Goal: Find specific page/section: Find specific page/section

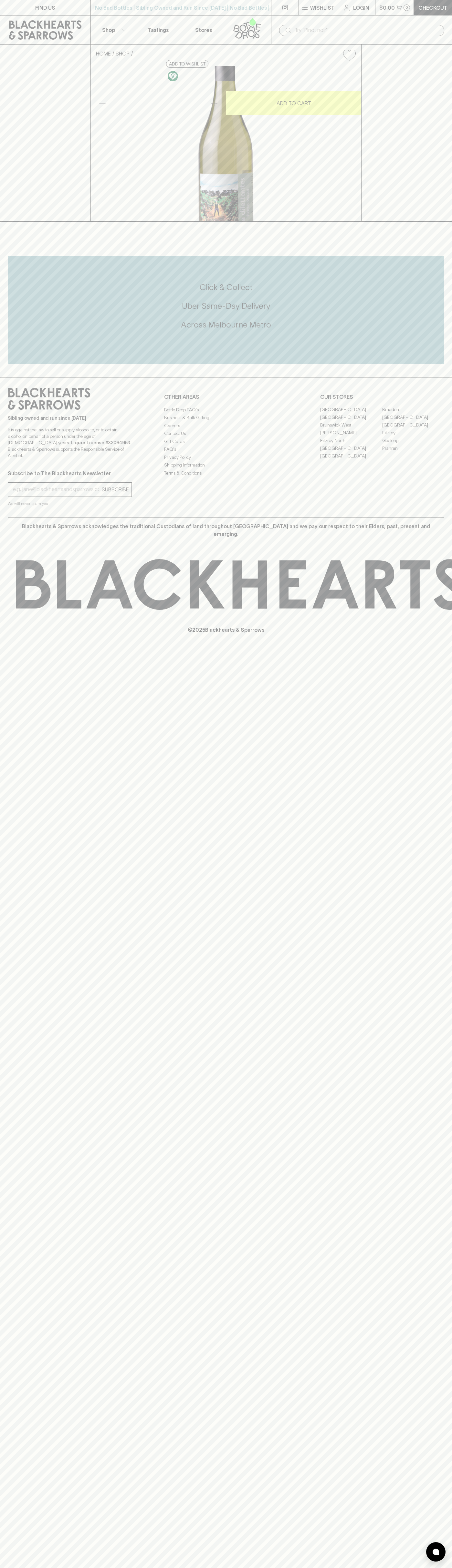
click at [384, 9] on p "$0.00" at bounding box center [386, 7] width 15 height 8
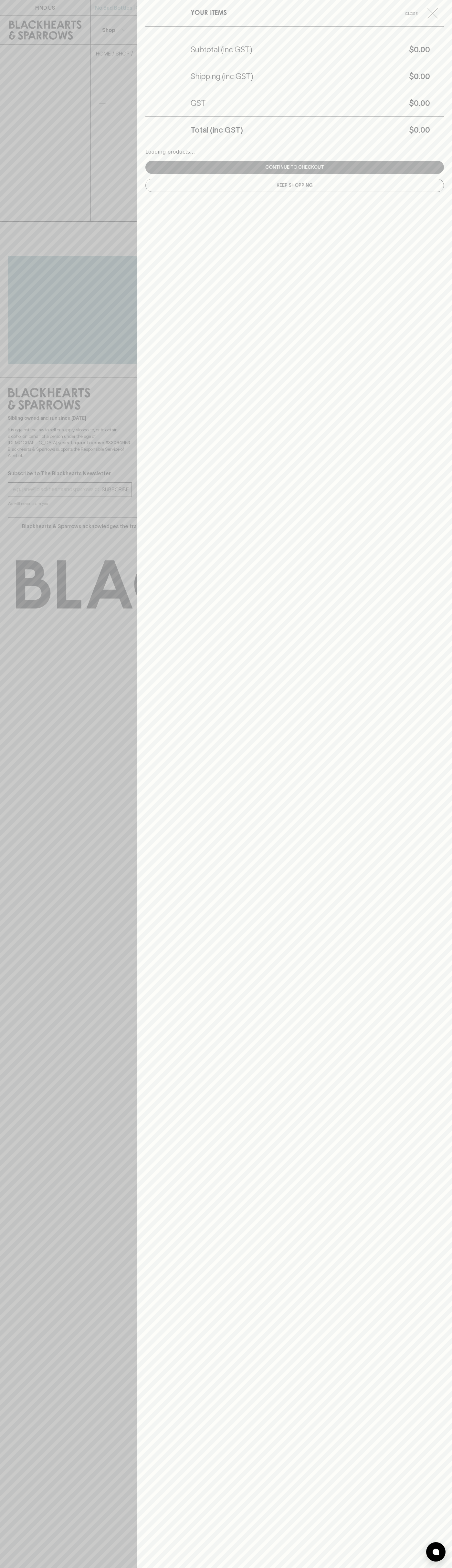
click at [439, 304] on div "YOUR ITEMS Close Subtotal (inc GST) $0.00 Shipping (inc GST) $0.00 GST $0.00 To…" at bounding box center [294, 784] width 314 height 1568
click at [73, 1567] on html "FIND US | No Bad Bottles | Sibling Owned and Run Since 2006 | No Bad Bottles | …" at bounding box center [226, 784] width 452 height 1568
click at [23, 1132] on div at bounding box center [226, 784] width 452 height 1568
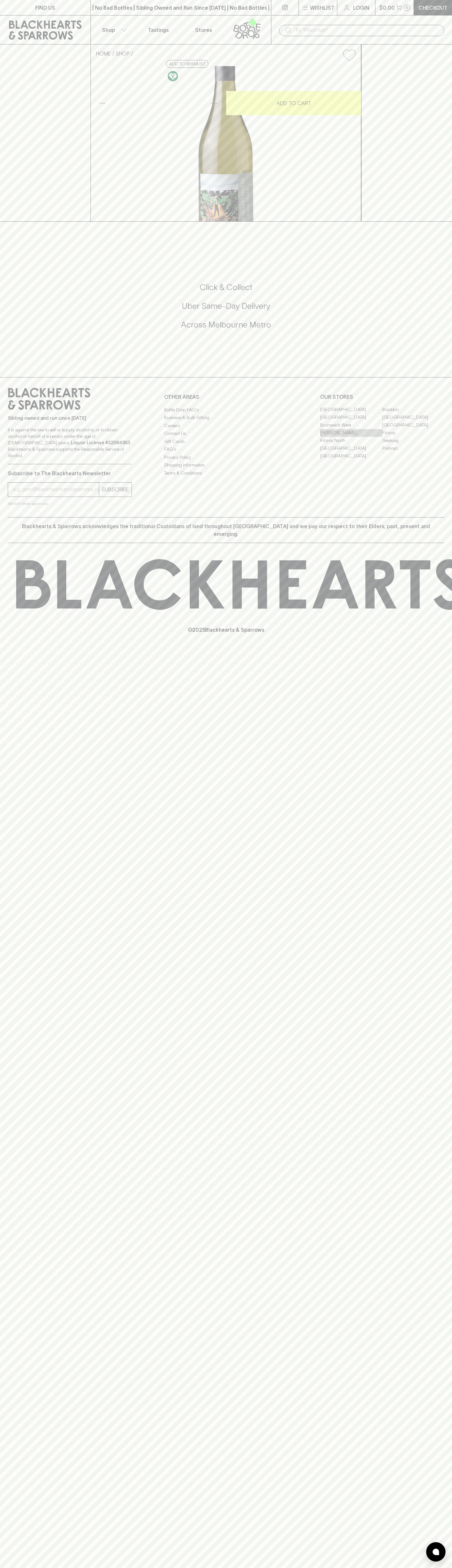
click at [351, 437] on link "[PERSON_NAME]" at bounding box center [351, 433] width 62 height 8
